Goal: Task Accomplishment & Management: Use online tool/utility

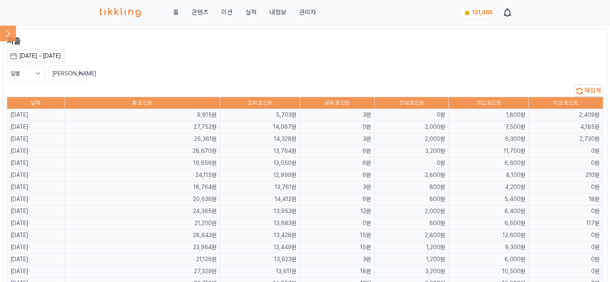
click at [8, 35] on icon at bounding box center [8, 34] width 4 height 8
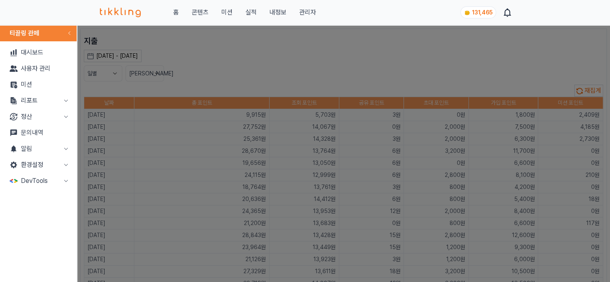
click at [41, 102] on button "리포트" at bounding box center [38, 101] width 70 height 16
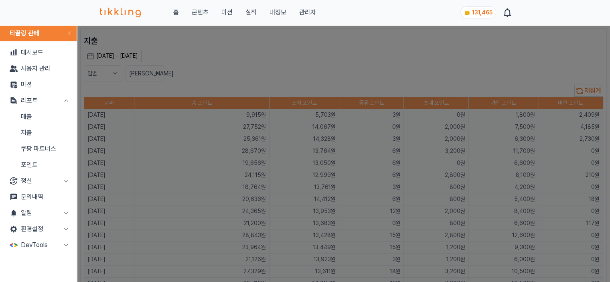
click at [43, 114] on link "매출" at bounding box center [38, 117] width 70 height 16
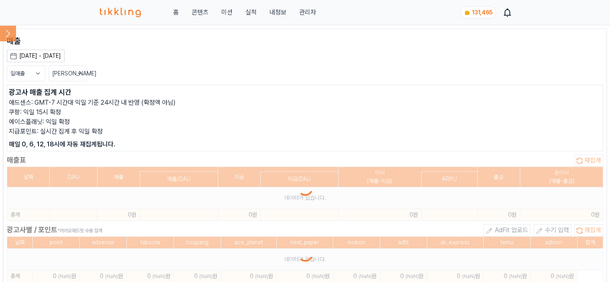
click at [476, 117] on p "에이스플래닛: 익일 확정" at bounding box center [305, 122] width 593 height 10
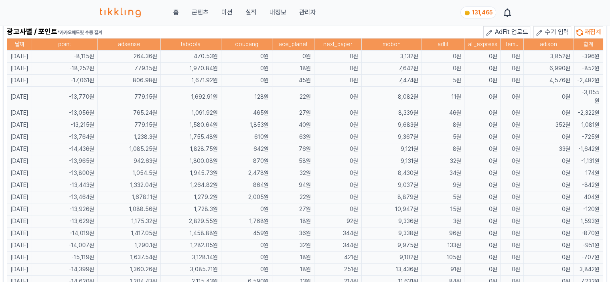
scroll to position [522, 0]
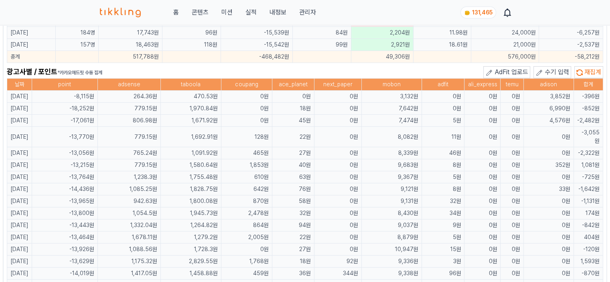
click at [550, 68] on span "수기 입력" at bounding box center [557, 72] width 24 height 8
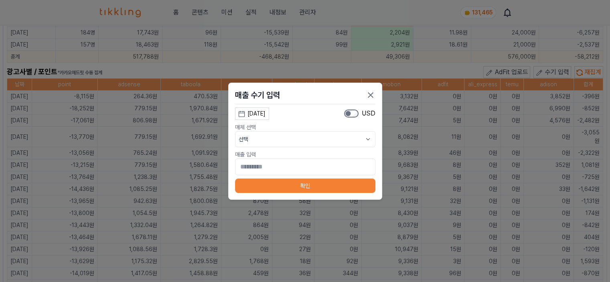
click at [266, 117] on div "[DATE]" at bounding box center [257, 114] width 18 height 8
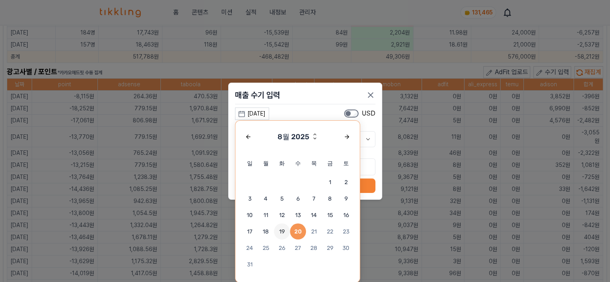
click at [279, 233] on span "19" at bounding box center [282, 231] width 16 height 16
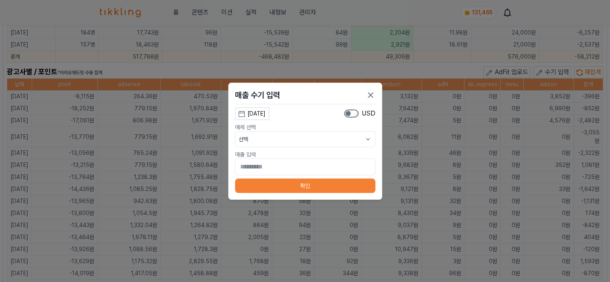
click at [277, 141] on button "선택" at bounding box center [305, 139] width 140 height 16
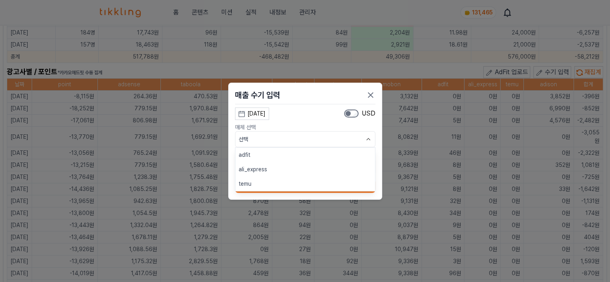
click at [274, 154] on button "adfit" at bounding box center [306, 155] width 140 height 14
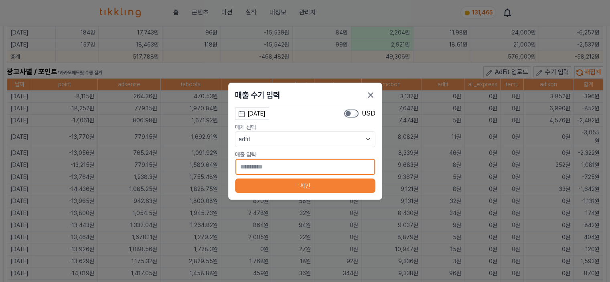
click at [274, 171] on input "*" at bounding box center [305, 166] width 140 height 17
type input "**"
click at [272, 184] on button "확인" at bounding box center [305, 186] width 140 height 14
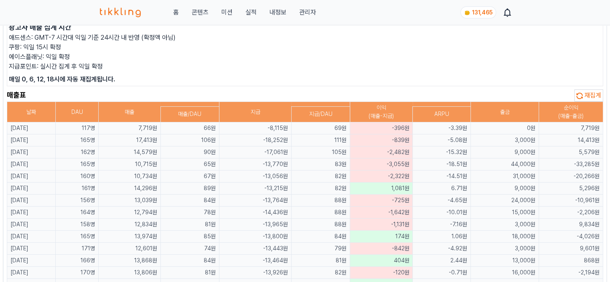
scroll to position [0, 0]
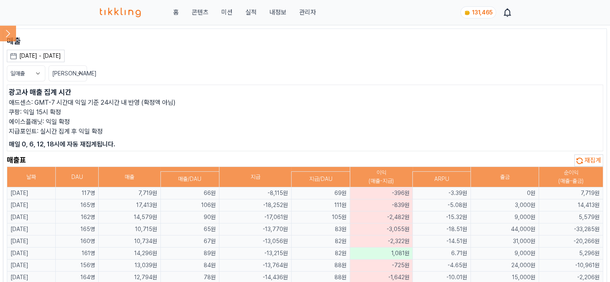
click at [12, 30] on icon at bounding box center [8, 33] width 16 height 16
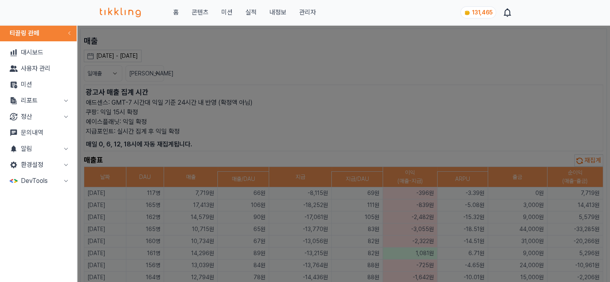
click at [37, 105] on button "리포트" at bounding box center [38, 101] width 70 height 16
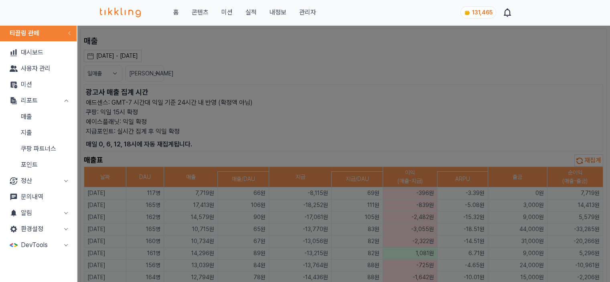
click at [31, 130] on link "지출" at bounding box center [38, 133] width 70 height 16
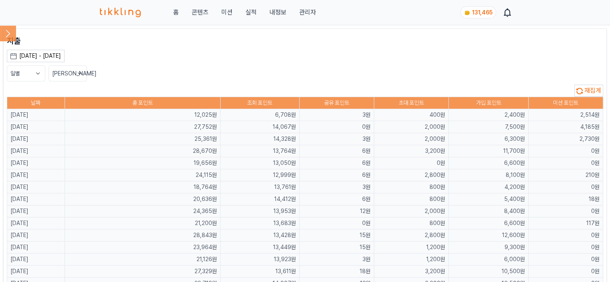
click at [597, 90] on span "재집계" at bounding box center [593, 91] width 17 height 8
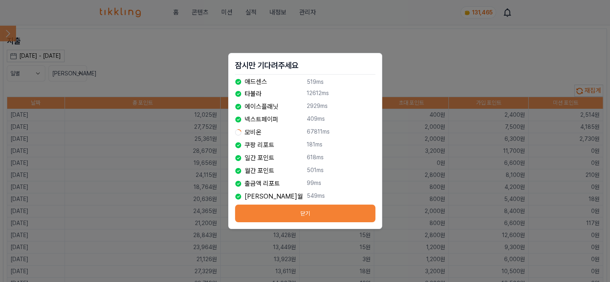
click at [341, 216] on button "닫기" at bounding box center [305, 214] width 140 height 18
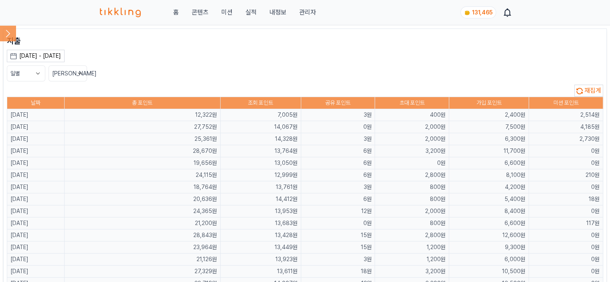
click at [584, 89] on button "재집계" at bounding box center [589, 91] width 29 height 12
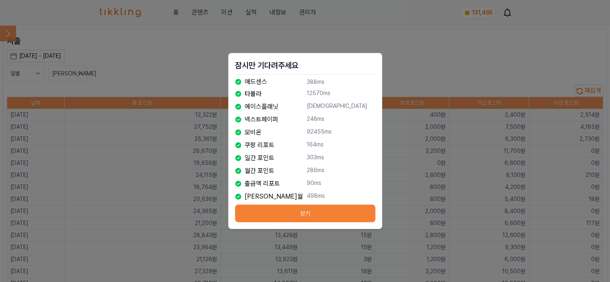
click at [323, 216] on button "닫기" at bounding box center [305, 214] width 140 height 18
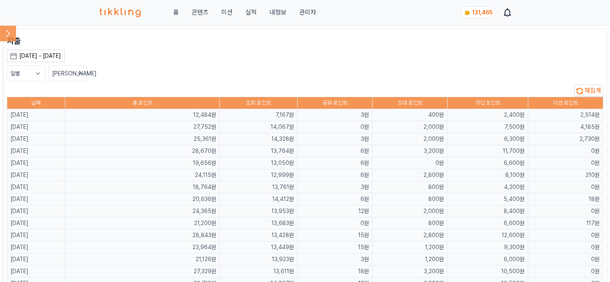
click at [8, 35] on icon at bounding box center [8, 33] width 16 height 16
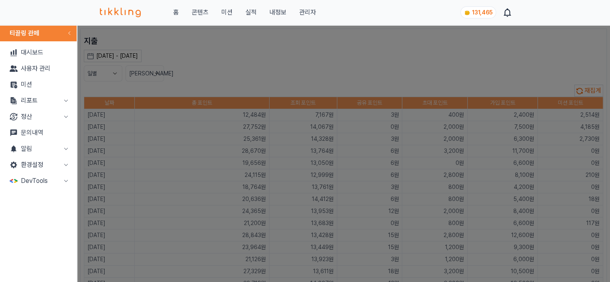
click at [32, 101] on button "리포트" at bounding box center [38, 101] width 70 height 16
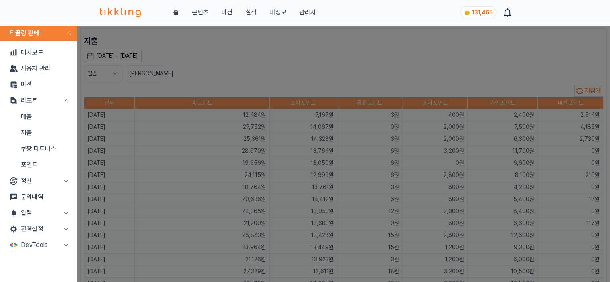
click at [33, 120] on link "매출" at bounding box center [38, 117] width 70 height 16
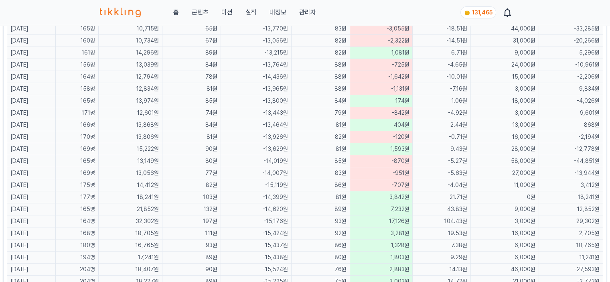
scroll to position [40, 0]
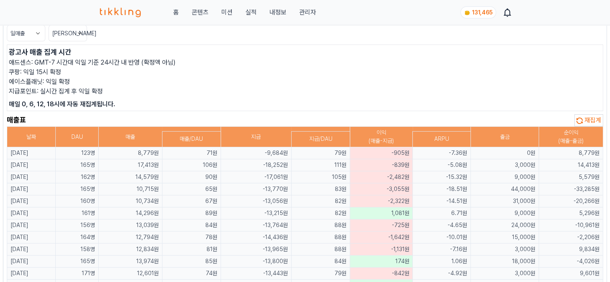
click at [193, 71] on p "쿠팡: 익일 15시 확정" at bounding box center [305, 72] width 593 height 10
drag, startPoint x: 420, startPoint y: 163, endPoint x: 129, endPoint y: 140, distance: 292.6
click at [163, 101] on p "매일 0, 6, 12, 18시에 자동 재집계됩니다." at bounding box center [305, 105] width 593 height 10
